Goal: Transaction & Acquisition: Obtain resource

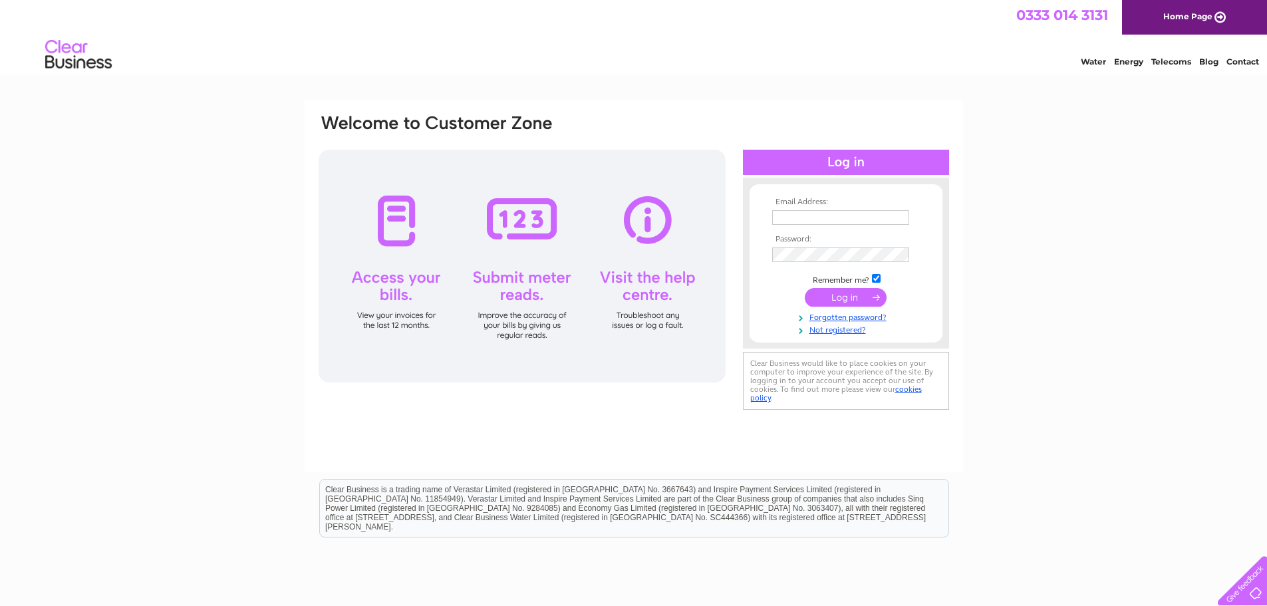
type input "rdhannigan@hotmail.co.uk"
click at [846, 296] on input "submit" at bounding box center [846, 297] width 82 height 19
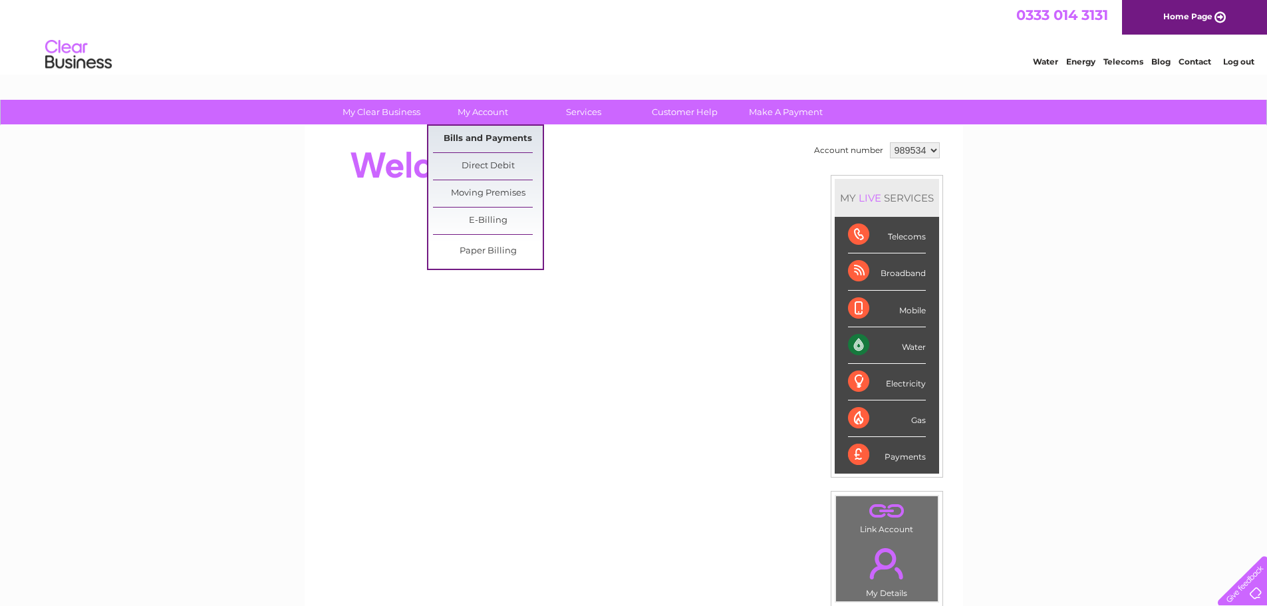
click at [473, 133] on link "Bills and Payments" at bounding box center [488, 139] width 110 height 27
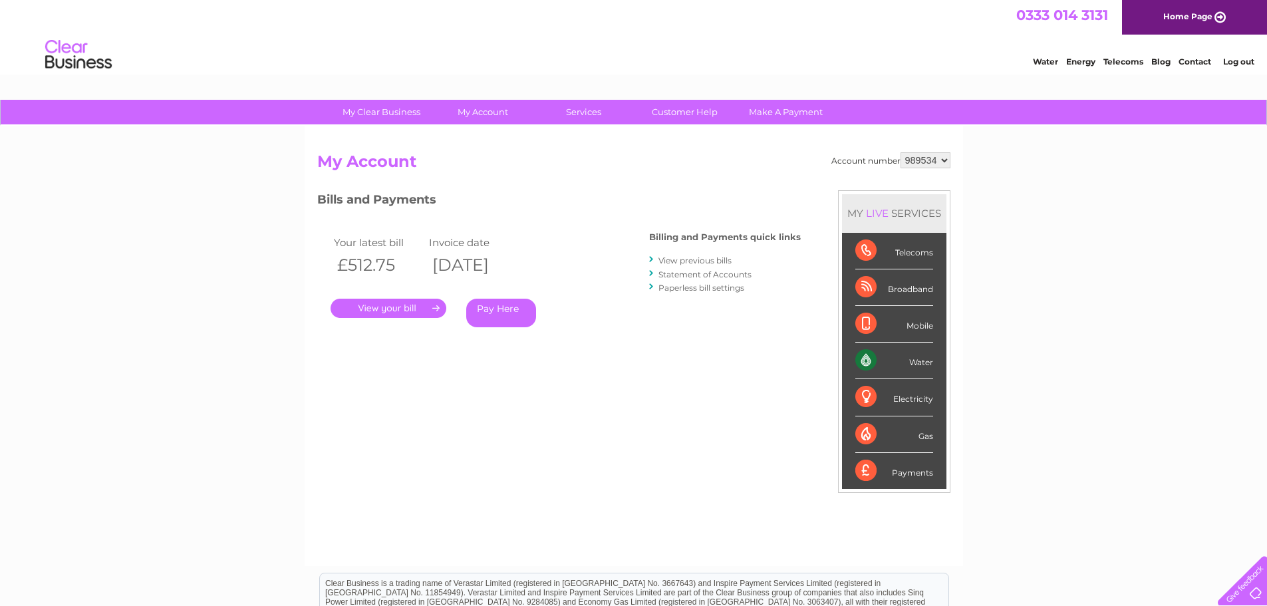
click at [691, 259] on link "View previous bills" at bounding box center [694, 260] width 73 height 10
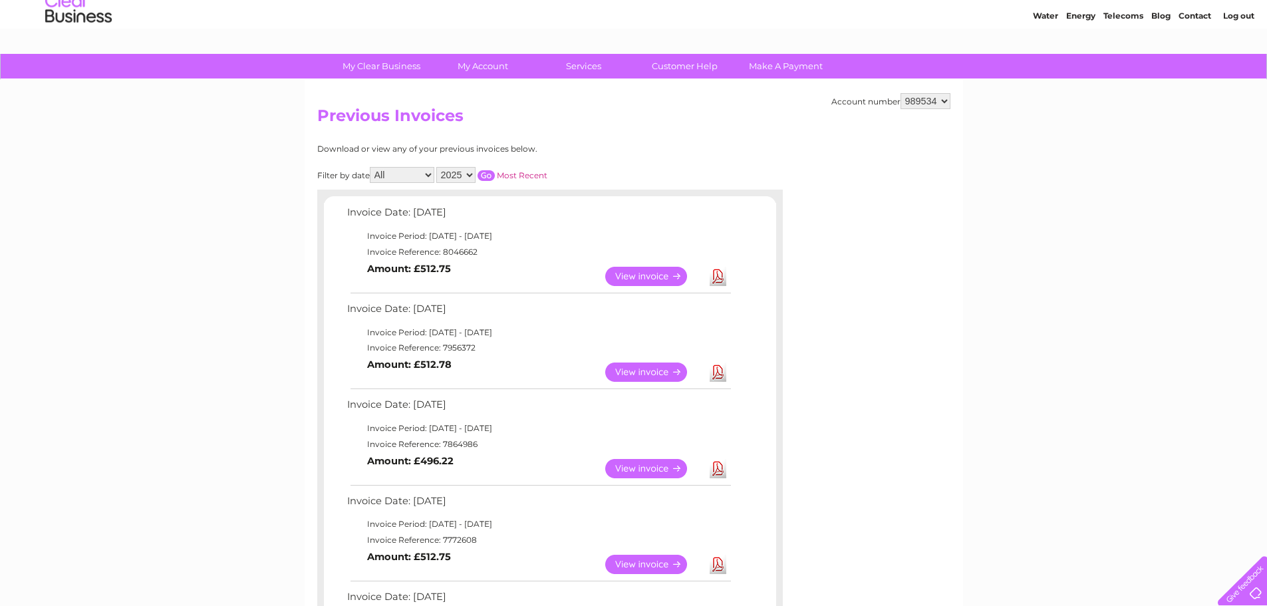
scroll to position [66, 0]
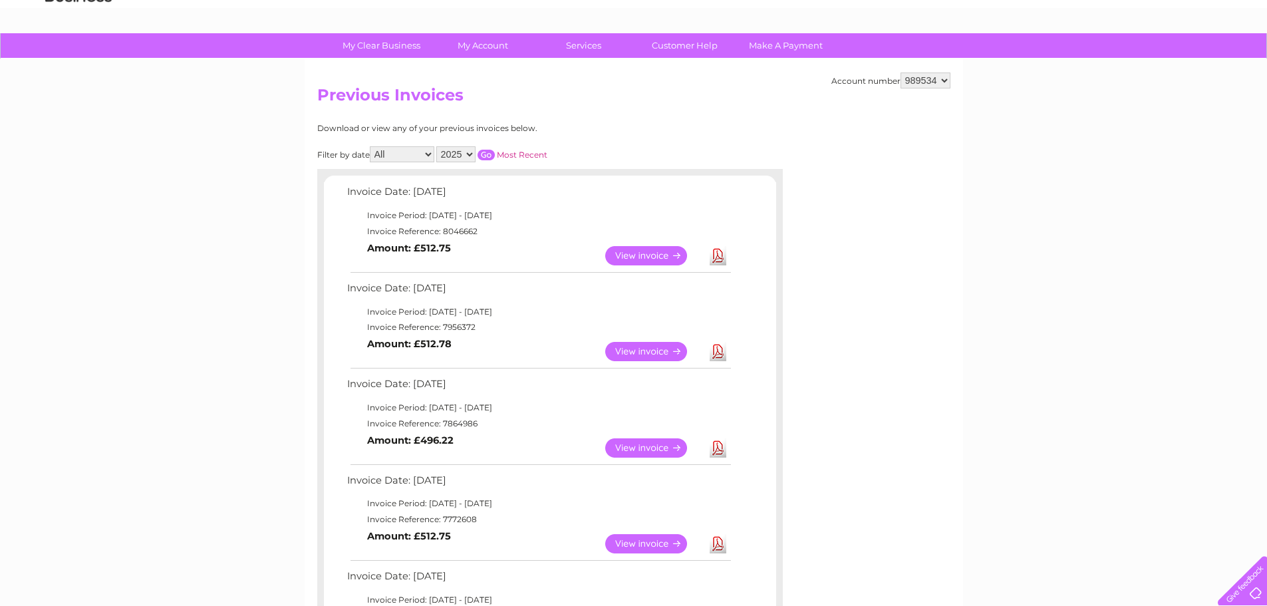
click at [636, 539] on link "View" at bounding box center [654, 543] width 98 height 19
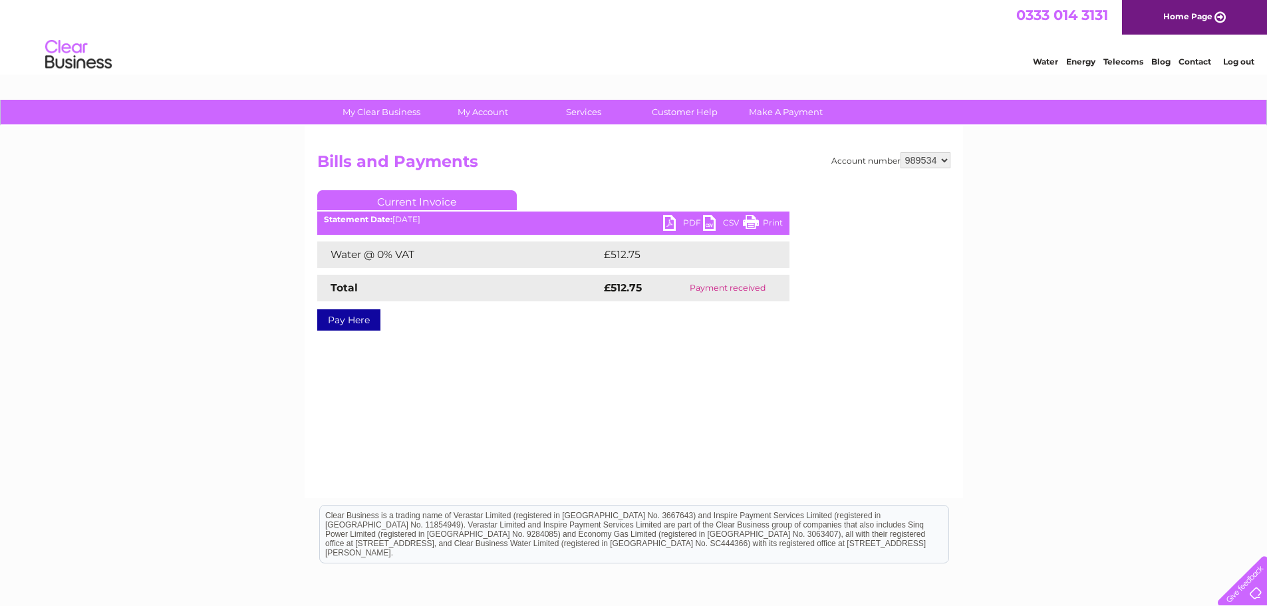
click at [767, 217] on link "Print" at bounding box center [763, 224] width 40 height 19
click at [676, 225] on link "PDF" at bounding box center [683, 224] width 40 height 19
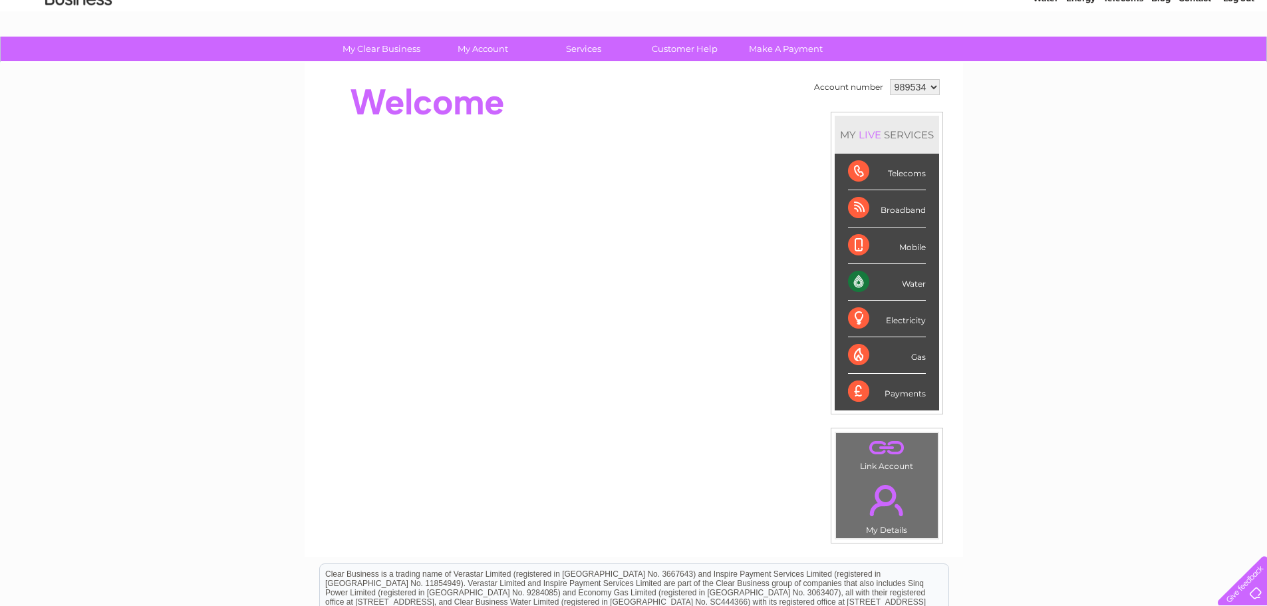
scroll to position [55, 0]
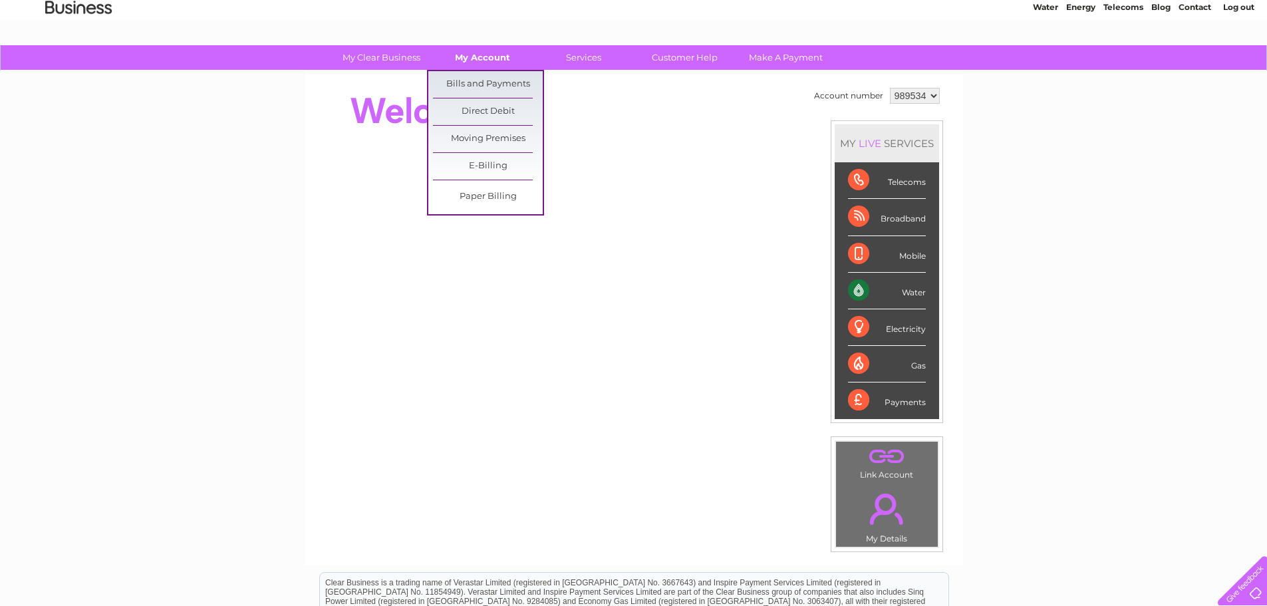
click at [483, 63] on link "My Account" at bounding box center [483, 57] width 110 height 25
click at [481, 82] on link "Bills and Payments" at bounding box center [488, 84] width 110 height 27
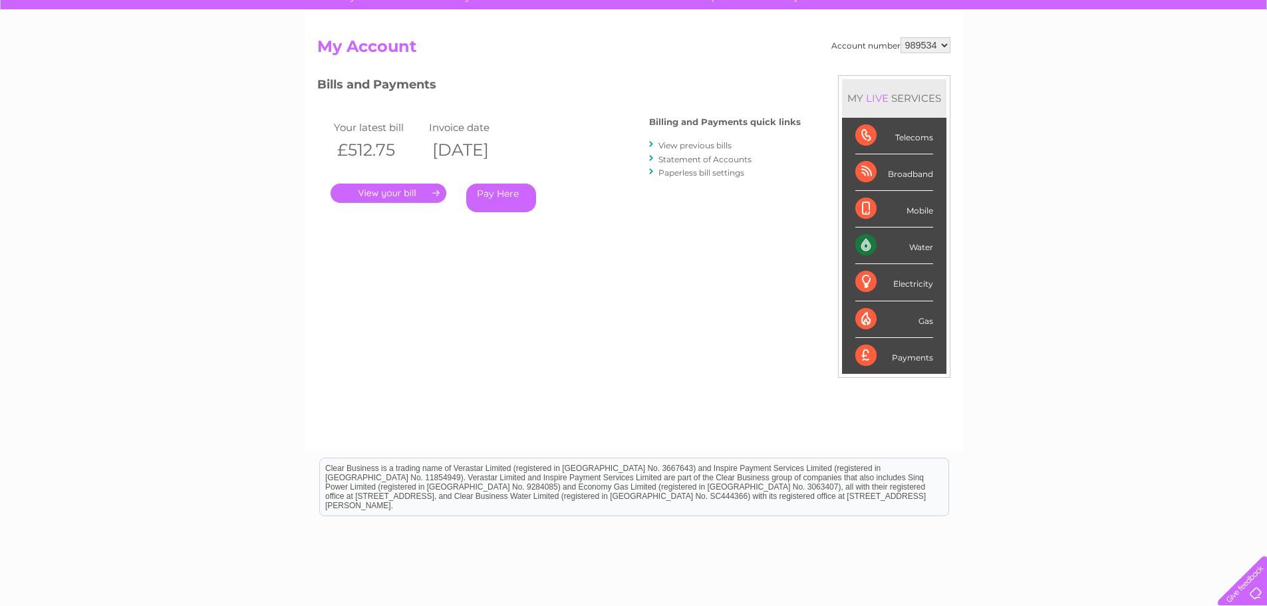
scroll to position [133, 0]
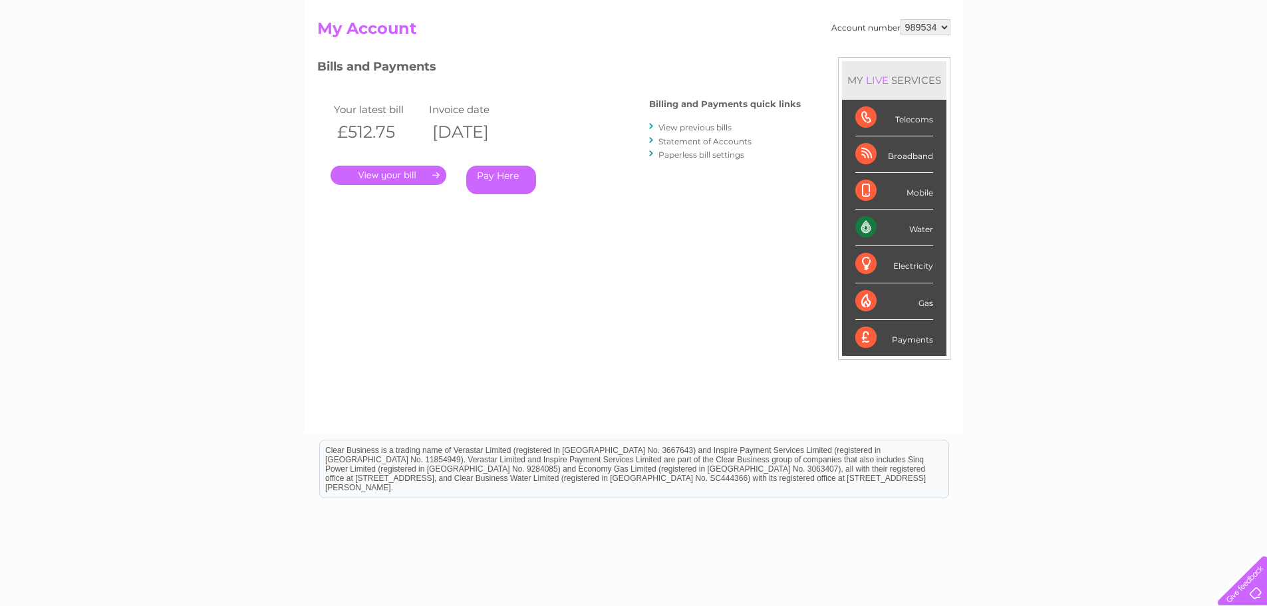
click at [695, 127] on link "View previous bills" at bounding box center [694, 127] width 73 height 10
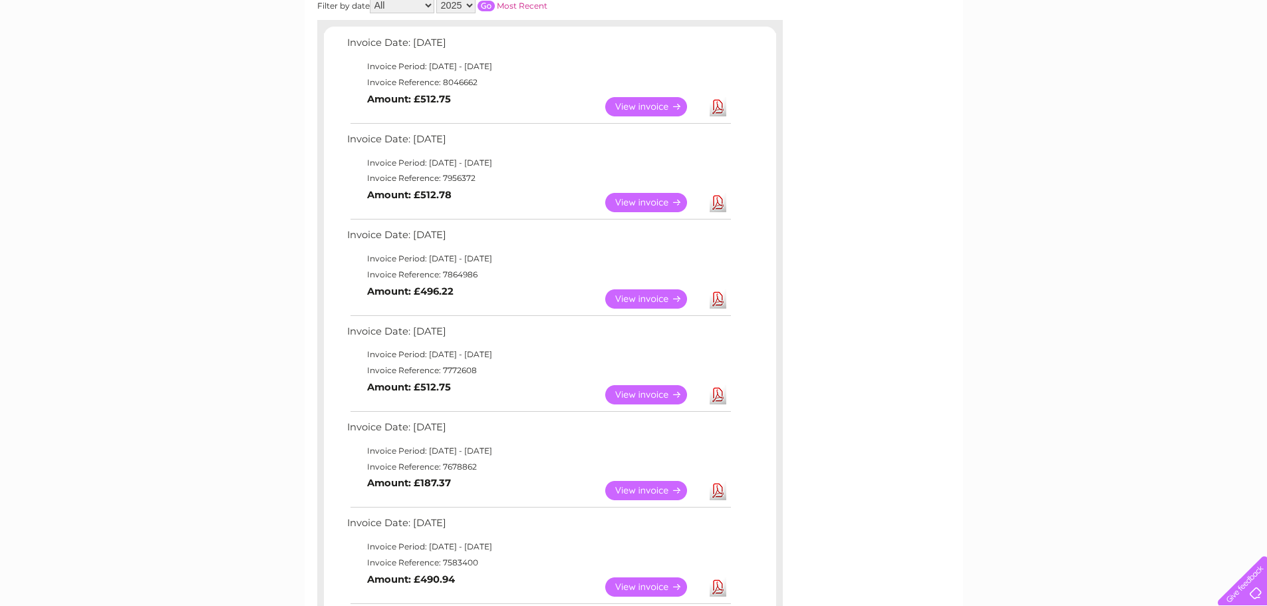
scroll to position [266, 0]
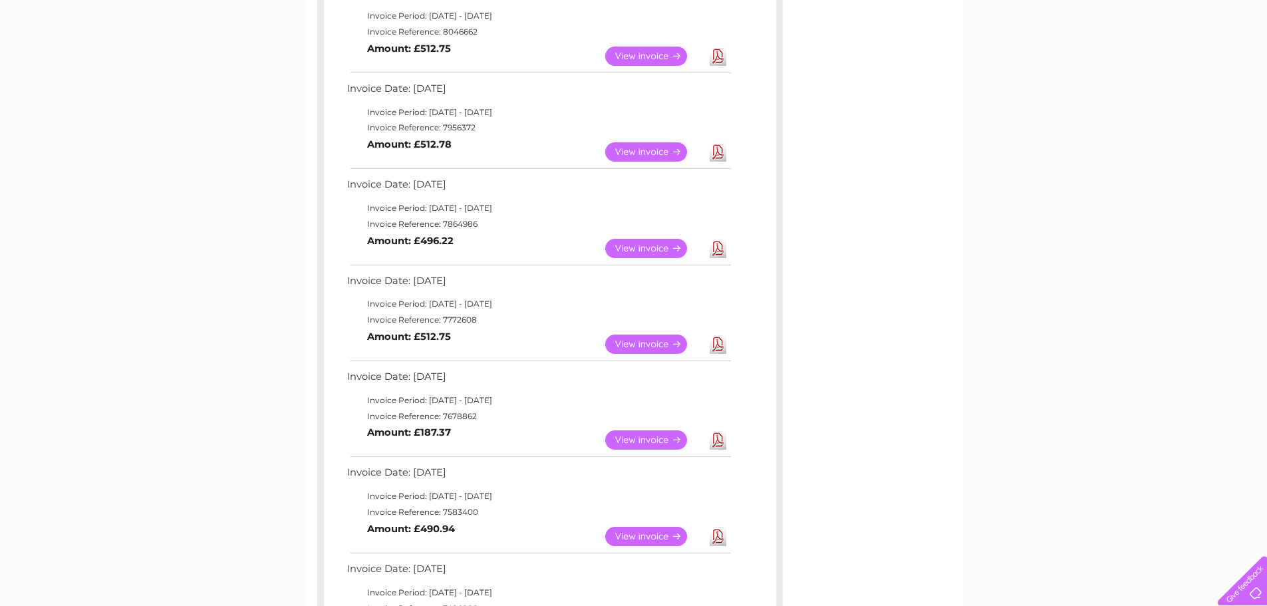
click at [714, 248] on link "Download" at bounding box center [717, 248] width 17 height 19
click at [720, 154] on link "Download" at bounding box center [717, 151] width 17 height 19
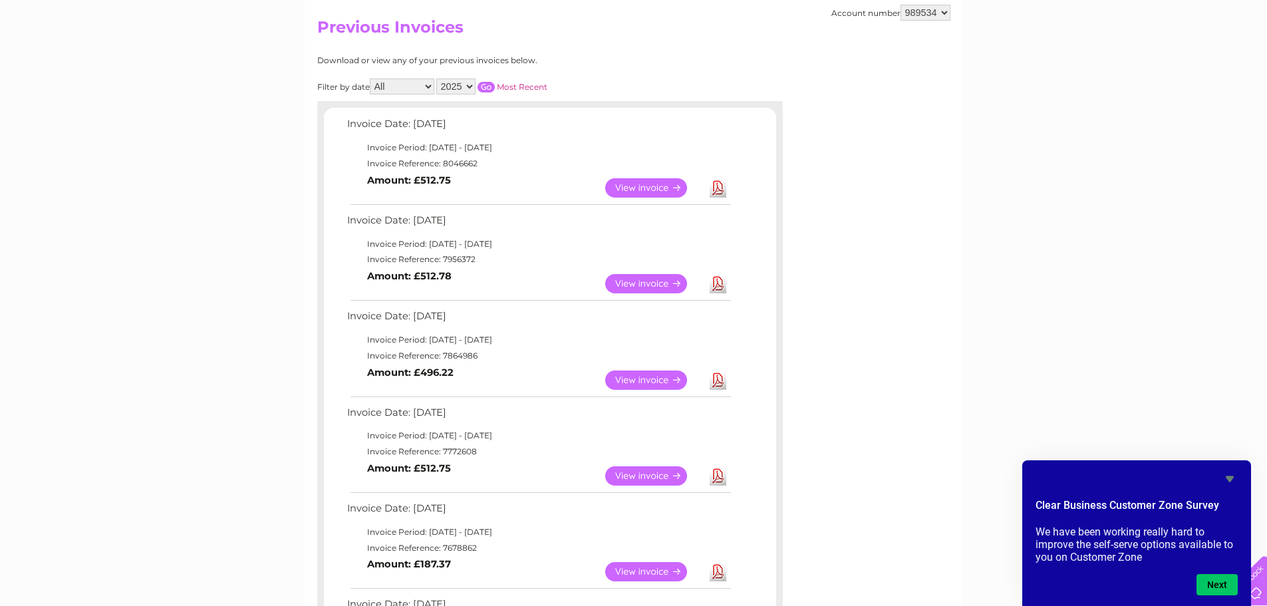
scroll to position [133, 0]
click at [714, 192] on link "Download" at bounding box center [717, 189] width 17 height 19
